Goal: Find specific page/section: Find specific page/section

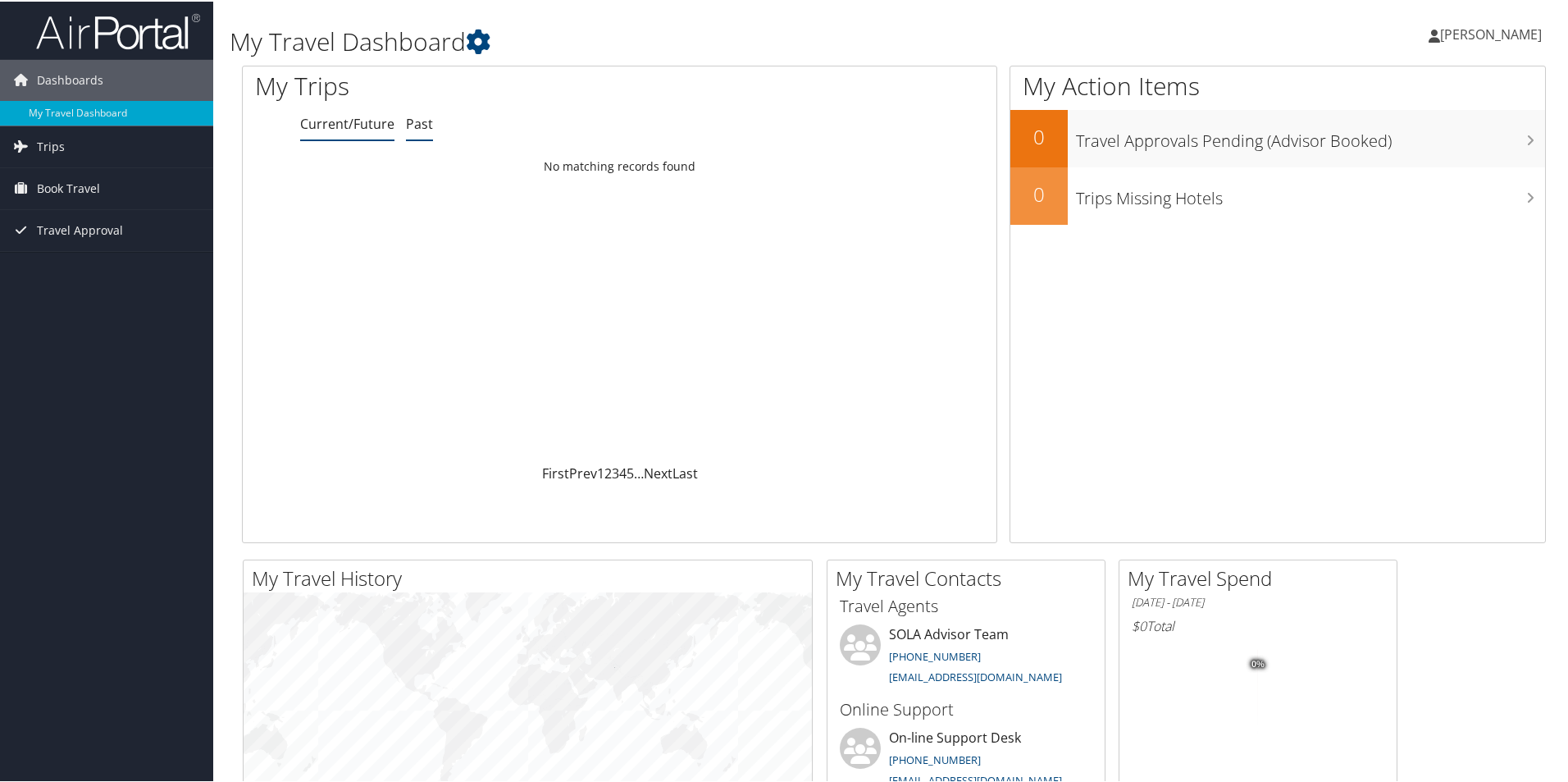
click at [421, 122] on link "Past" at bounding box center [420, 122] width 27 height 18
click at [78, 151] on link "Trips" at bounding box center [106, 145] width 213 height 41
click at [73, 197] on link "Past Trips" at bounding box center [106, 203] width 213 height 25
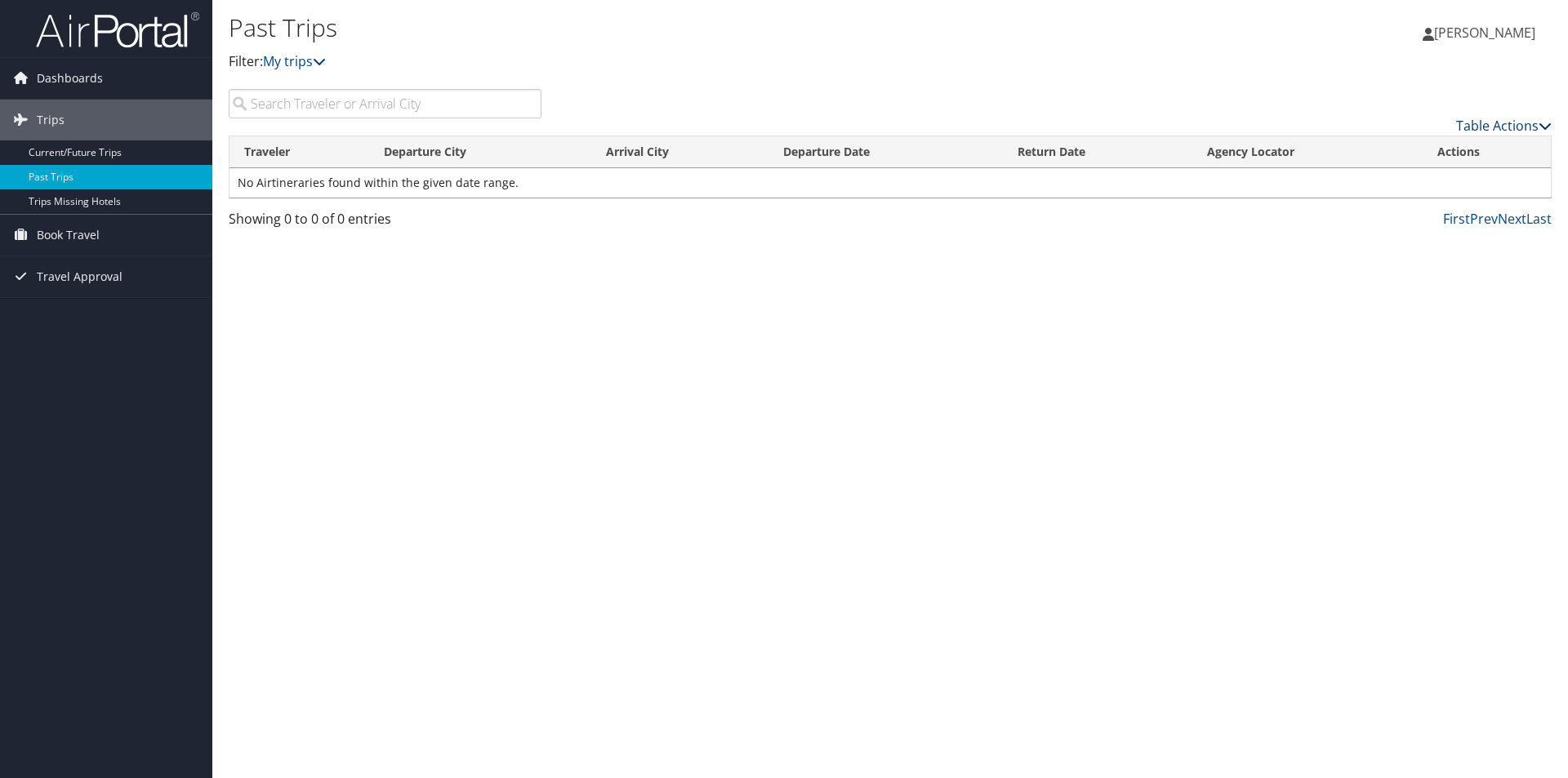
click at [1465, 130] on link "Table Actions" at bounding box center [1504, 126] width 96 height 18
drag, startPoint x: 1465, startPoint y: 130, endPoint x: 1311, endPoint y: 73, distance: 164.2
click at [1317, 71] on div at bounding box center [784, 389] width 1568 height 778
click at [91, 207] on link "Trips Missing Hotels" at bounding box center [106, 202] width 212 height 25
